Goal: Transaction & Acquisition: Purchase product/service

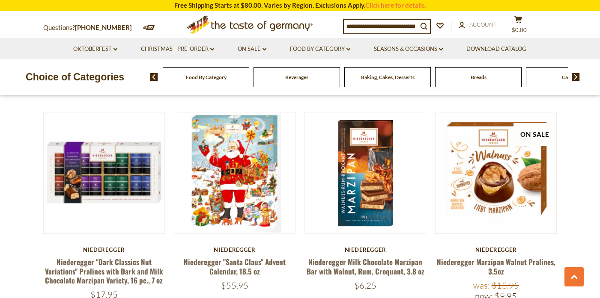
scroll to position [1735, 0]
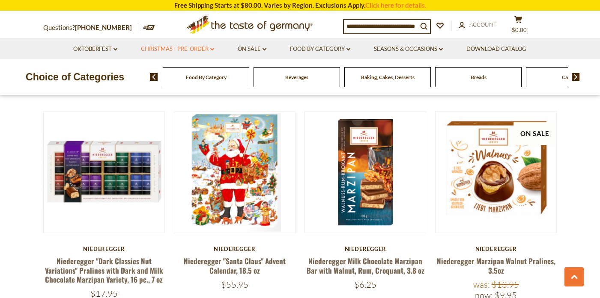
click at [179, 46] on link "Christmas - PRE-ORDER dropdown_arrow" at bounding box center [177, 49] width 73 height 9
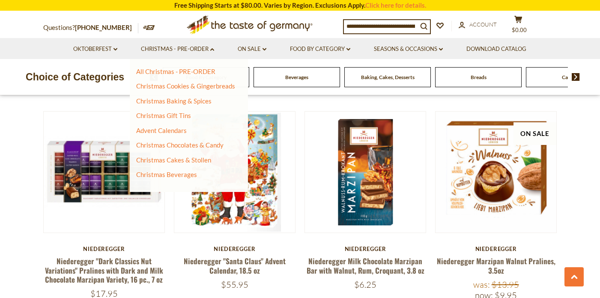
click at [414, 44] on li "Seasons & Occasions dropdown_arrow All Seasons & Occasions Recipes Game Day Val…" at bounding box center [408, 48] width 91 height 21
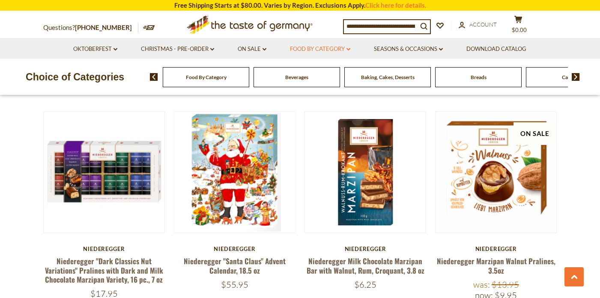
click at [326, 48] on link "Food By Category dropdown_arrow" at bounding box center [320, 49] width 60 height 9
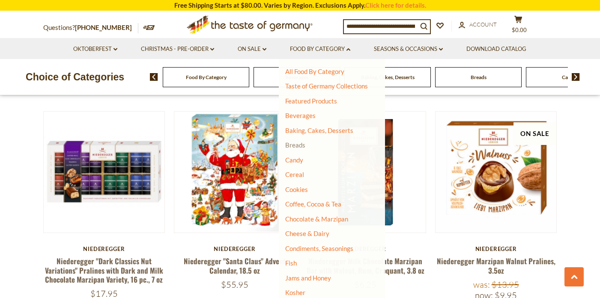
click at [298, 144] on link "Breads" at bounding box center [295, 145] width 20 height 8
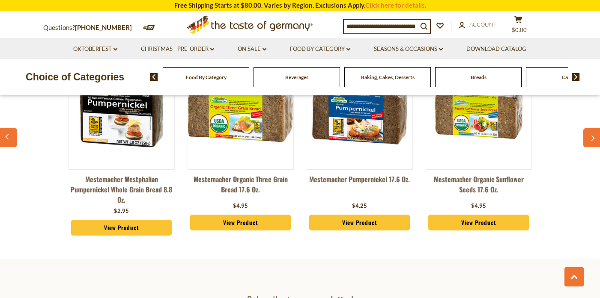
scroll to position [2301, 0]
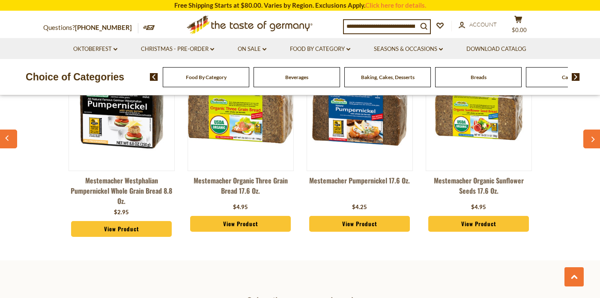
click at [400, 76] on span "Baking, Cakes, Desserts" at bounding box center [388, 77] width 54 height 6
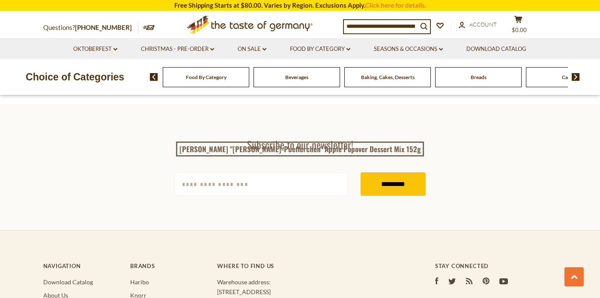
scroll to position [2453, 0]
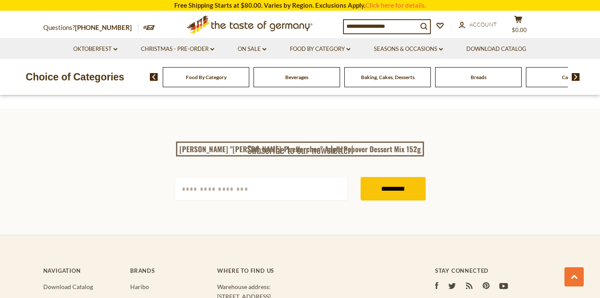
click at [222, 79] on span "Food By Category" at bounding box center [206, 77] width 41 height 6
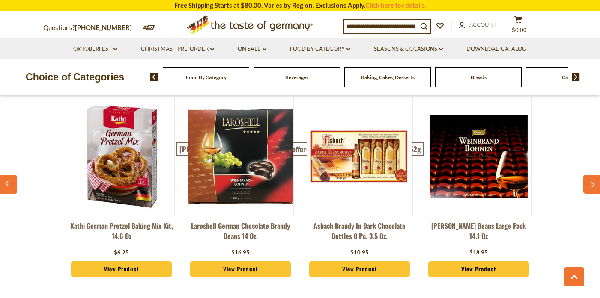
scroll to position [2141, 0]
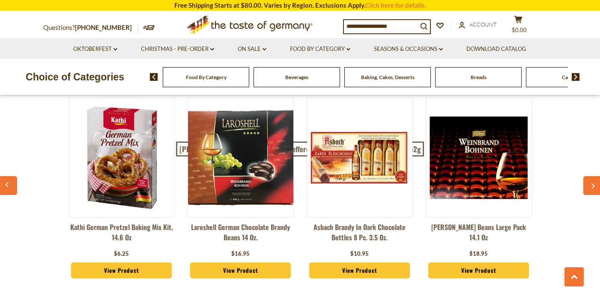
click at [211, 78] on span "Food By Category" at bounding box center [206, 77] width 41 height 6
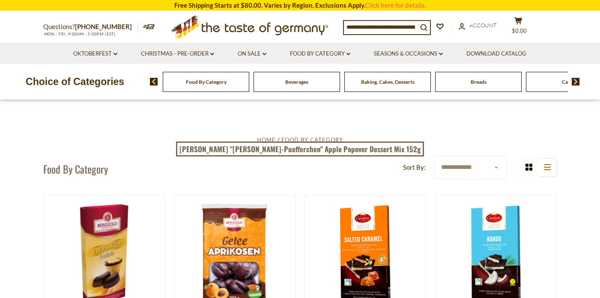
click at [388, 83] on span "Baking, Cakes, Desserts" at bounding box center [388, 82] width 54 height 6
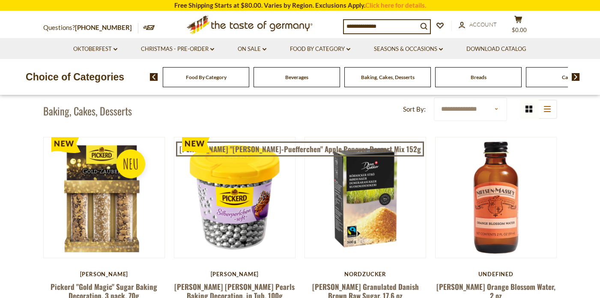
scroll to position [211, 0]
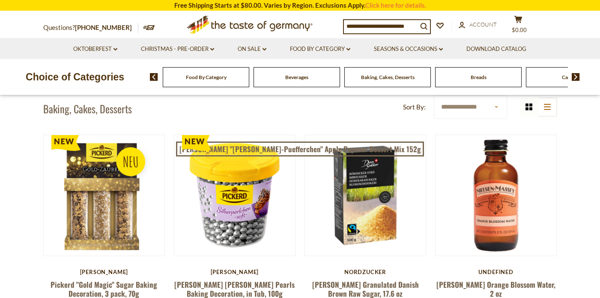
click at [498, 106] on select "**********" at bounding box center [470, 107] width 73 height 24
click at [362, 28] on input at bounding box center [381, 26] width 74 height 12
click at [401, 26] on input at bounding box center [381, 26] width 74 height 12
type input "*"
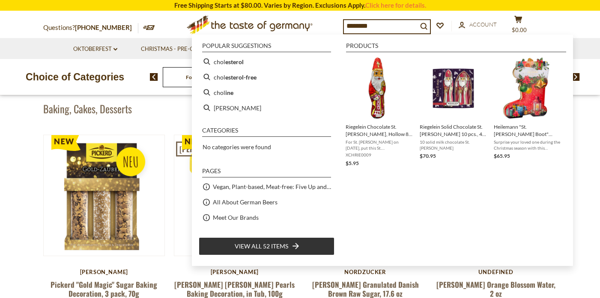
type input "*********"
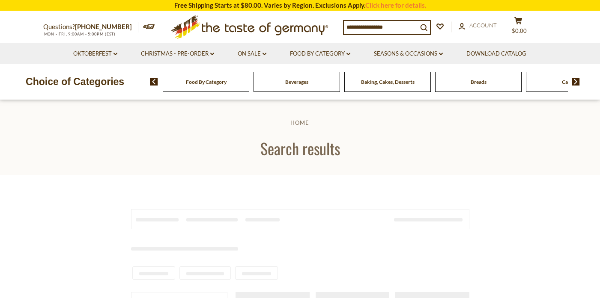
type input "*********"
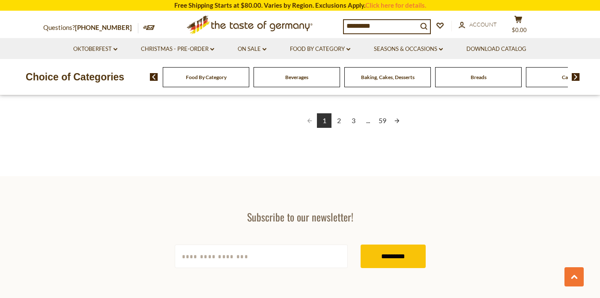
scroll to position [1644, 0]
click at [264, 55] on li "On Sale dropdown_arrow All On Sale Feature Sale Discount Deals All Discount Dea…" at bounding box center [252, 48] width 51 height 21
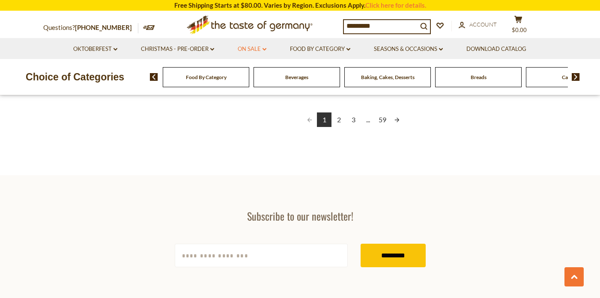
click at [263, 48] on icon at bounding box center [264, 49] width 4 height 3
click at [251, 101] on link "Discount Deals" at bounding box center [254, 101] width 43 height 12
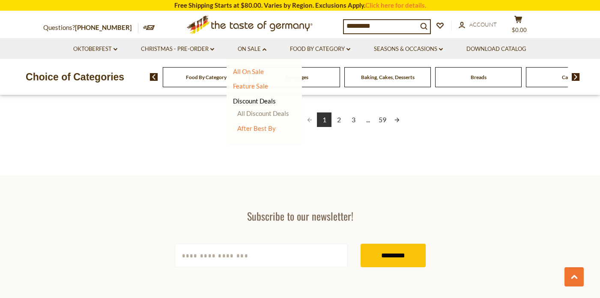
click at [252, 113] on link "All Discount Deals" at bounding box center [263, 114] width 52 height 8
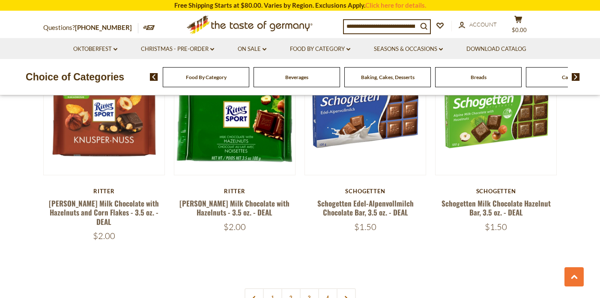
scroll to position [1883, 0]
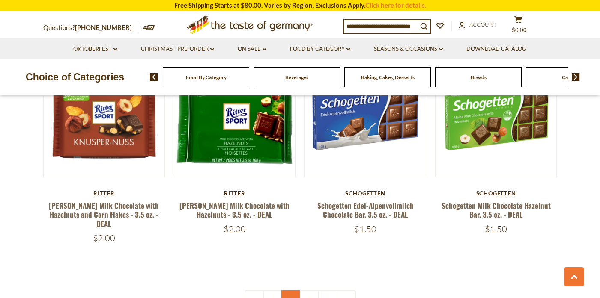
click at [288, 291] on link "2" at bounding box center [290, 300] width 19 height 19
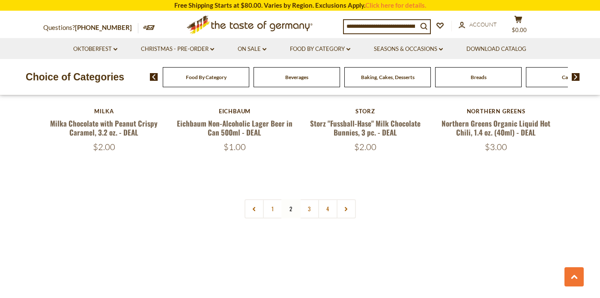
scroll to position [1969, 0]
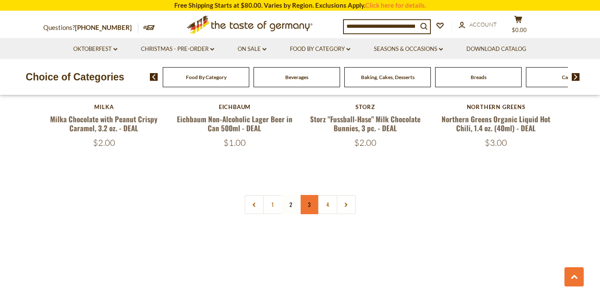
click at [312, 195] on link "3" at bounding box center [309, 204] width 19 height 19
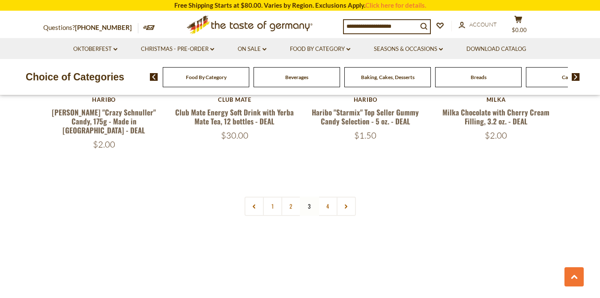
scroll to position [2004, 0]
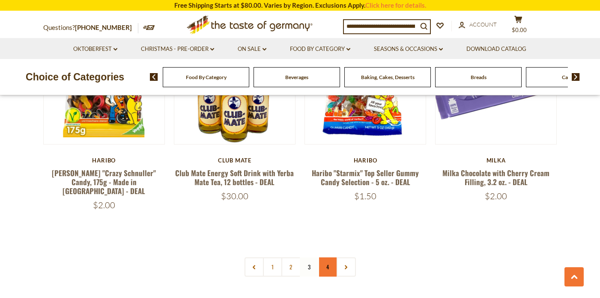
click at [326, 258] on link "4" at bounding box center [327, 267] width 19 height 19
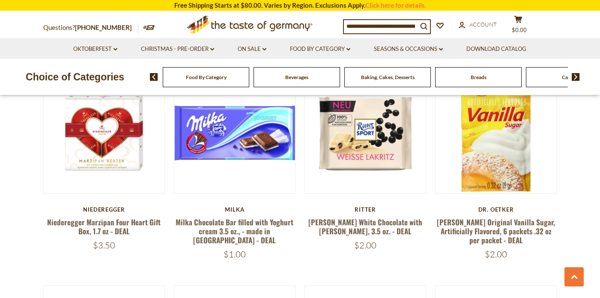
scroll to position [598, 0]
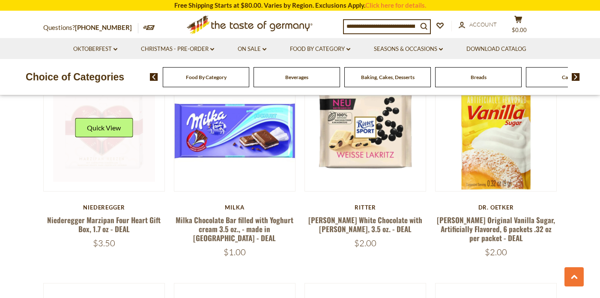
click at [109, 151] on link at bounding box center [104, 131] width 102 height 102
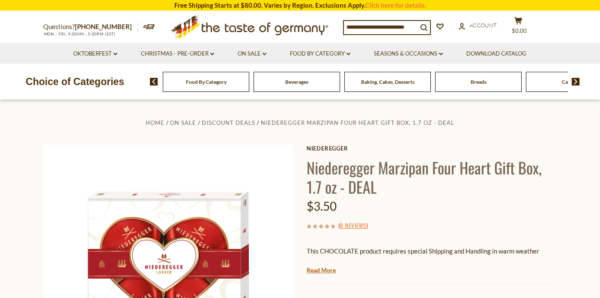
click at [576, 81] on img at bounding box center [576, 82] width 8 height 8
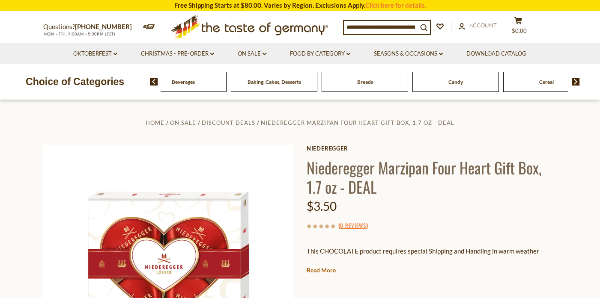
click at [454, 83] on span "Candy" at bounding box center [455, 82] width 15 height 6
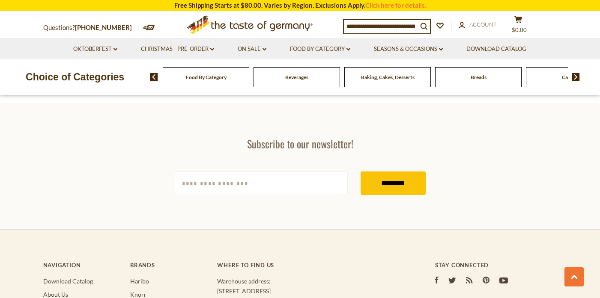
scroll to position [2523, 0]
